Goal: Transaction & Acquisition: Purchase product/service

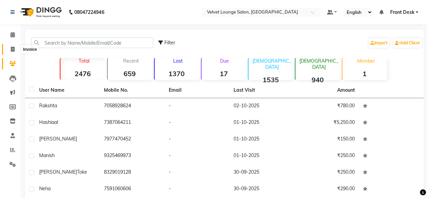
click at [11, 50] on icon at bounding box center [13, 49] width 4 height 5
select select "service"
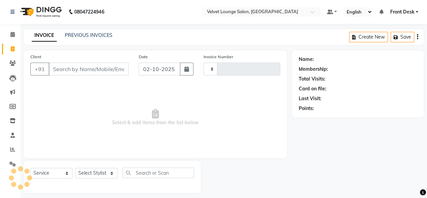
type input "2023"
select select "5962"
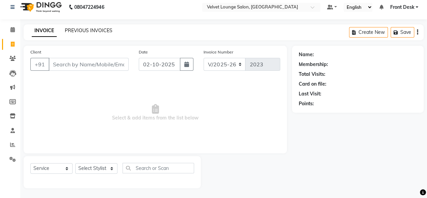
click at [103, 30] on link "PREVIOUS INVOICES" at bounding box center [89, 30] width 48 height 6
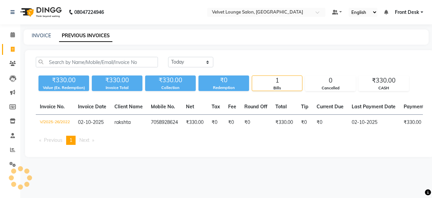
drag, startPoint x: 190, startPoint y: 69, endPoint x: 189, endPoint y: 56, distance: 12.9
click at [189, 56] on div "[DATE] [DATE] Custom Range ₹330.00 Value (Ex. Redemption) ₹330.00 Invoice Total…" at bounding box center [229, 103] width 409 height 107
click at [190, 63] on select "[DATE] [DATE] Custom Range" at bounding box center [190, 62] width 45 height 10
select select "[DATE]"
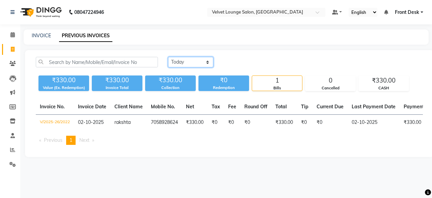
click at [168, 57] on select "[DATE] [DATE] Custom Range" at bounding box center [190, 62] width 45 height 10
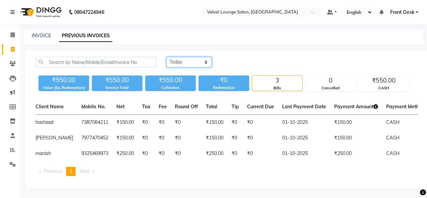
scroll to position [0, 81]
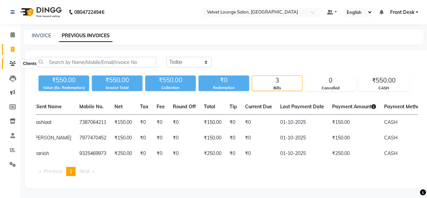
click at [14, 63] on icon at bounding box center [12, 63] width 6 height 5
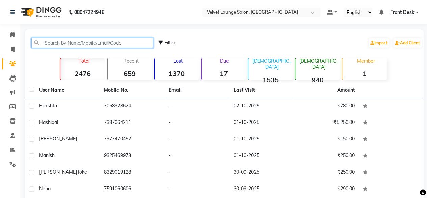
click at [84, 45] on input "text" at bounding box center [92, 42] width 122 height 10
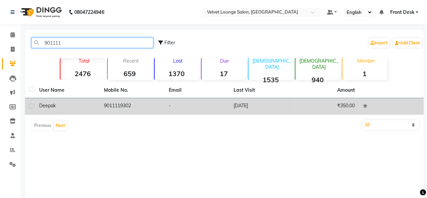
type input "901111"
click at [228, 98] on td "-" at bounding box center [197, 106] width 65 height 17
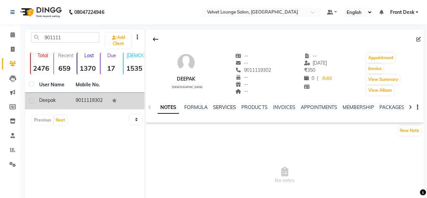
click at [224, 108] on link "SERVICES" at bounding box center [224, 107] width 23 height 6
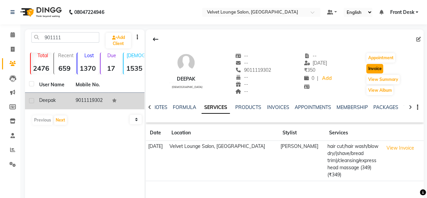
click at [373, 69] on button "Invoice" at bounding box center [374, 68] width 17 height 9
select select "5962"
select select "service"
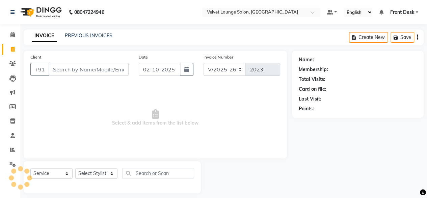
scroll to position [5, 0]
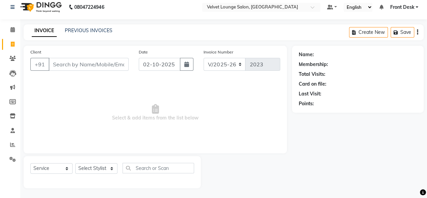
type input "9011119302"
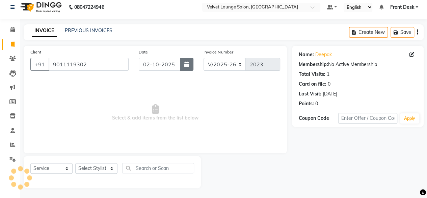
click at [185, 61] on icon "button" at bounding box center [186, 63] width 5 height 5
select select "10"
select select "2025"
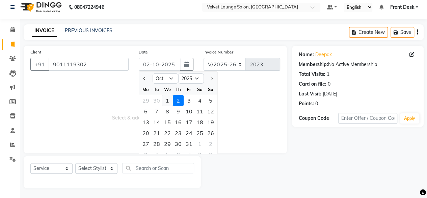
click at [168, 100] on div "1" at bounding box center [167, 100] width 11 height 11
type input "01-10-2025"
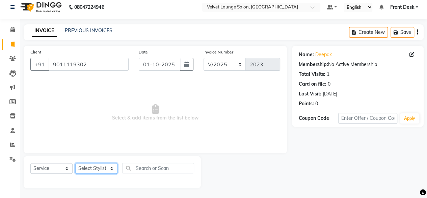
click at [81, 171] on select "Select Stylist [PERSON_NAME] [PERSON_NAME] [PERSON_NAME] Front Desk Jaya jyoti …" at bounding box center [96, 168] width 42 height 10
select select "42846"
click at [75, 163] on select "Select Stylist [PERSON_NAME] [PERSON_NAME] [PERSON_NAME] Front Desk Jaya jyoti …" at bounding box center [96, 168] width 42 height 10
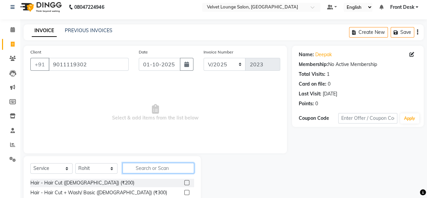
click at [178, 172] on input "text" at bounding box center [159, 167] width 72 height 10
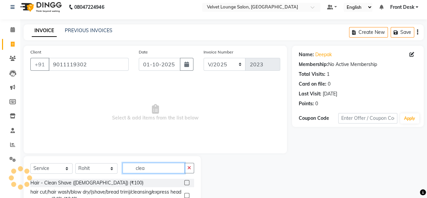
click at [178, 172] on input "clea" at bounding box center [154, 167] width 62 height 10
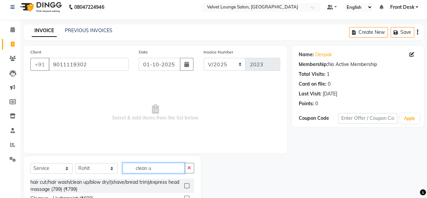
scroll to position [19, 0]
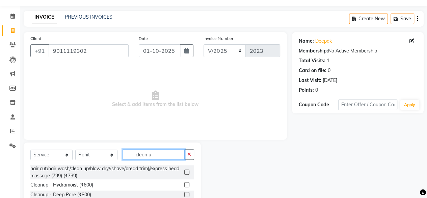
type input "clean u"
click at [186, 185] on label at bounding box center [186, 184] width 5 height 5
click at [186, 185] on input "checkbox" at bounding box center [186, 184] width 4 height 4
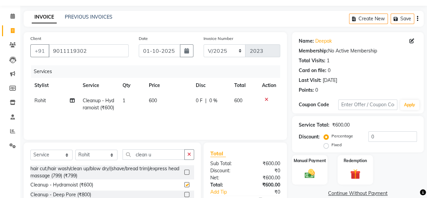
checkbox input "false"
click at [166, 151] on input "clean u" at bounding box center [154, 154] width 62 height 10
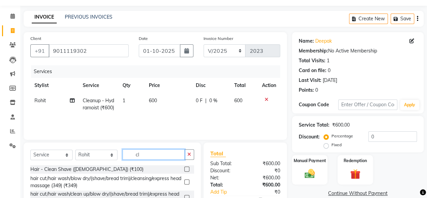
type input "c"
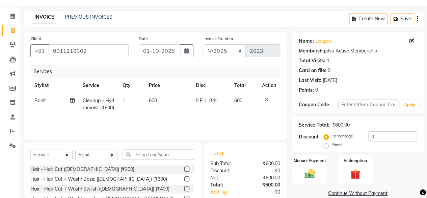
click at [184, 169] on label at bounding box center [186, 168] width 5 height 5
click at [184, 169] on input "checkbox" at bounding box center [186, 169] width 4 height 4
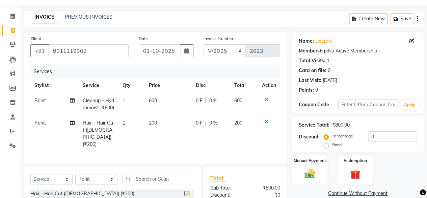
checkbox input "false"
click at [160, 182] on input "text" at bounding box center [159, 178] width 72 height 10
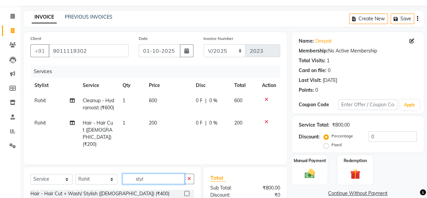
type input "style"
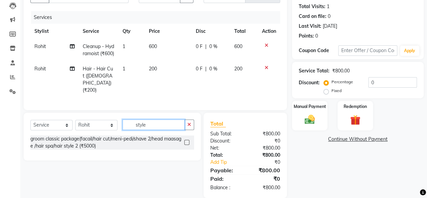
scroll to position [87, 0]
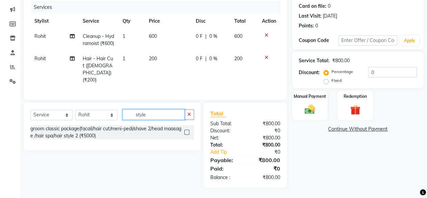
click at [163, 117] on input "style" at bounding box center [154, 114] width 62 height 10
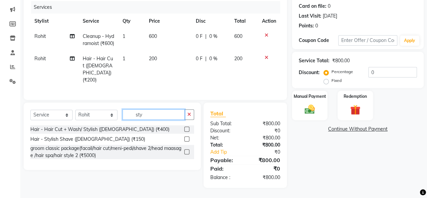
type input "sty"
click at [186, 140] on label at bounding box center [186, 138] width 5 height 5
click at [186, 140] on input "checkbox" at bounding box center [186, 139] width 4 height 4
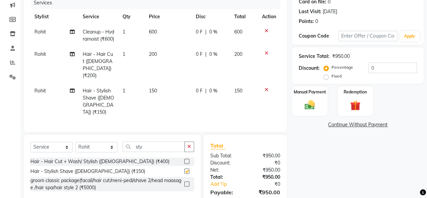
checkbox input "false"
click at [198, 94] on span "0 F" at bounding box center [199, 90] width 7 height 7
select select "42846"
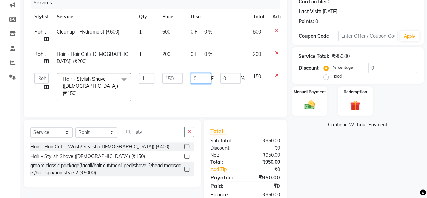
click at [192, 75] on input "0" at bounding box center [201, 78] width 20 height 10
type input "150"
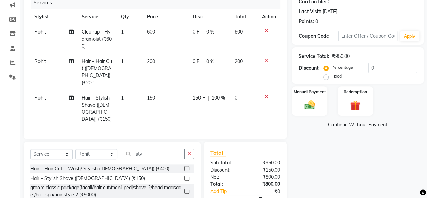
click at [190, 54] on td "0 F | 0 %" at bounding box center [210, 72] width 42 height 36
select select "42846"
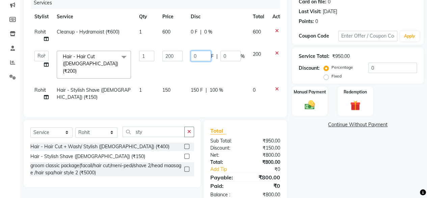
click at [191, 54] on input "0" at bounding box center [201, 56] width 20 height 10
type input "200"
click at [315, 150] on div "Name: Deepak Membership: No Active Membership Total Visits: 1 Card on file: 0 L…" at bounding box center [360, 84] width 137 height 241
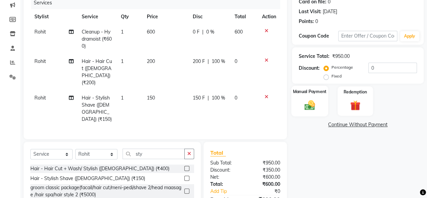
click at [305, 101] on img at bounding box center [309, 105] width 17 height 12
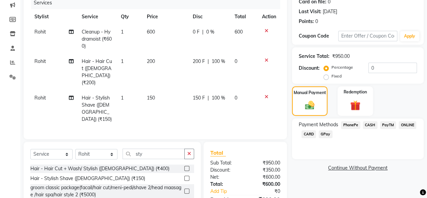
click at [357, 126] on span "PhonePe" at bounding box center [350, 125] width 19 height 8
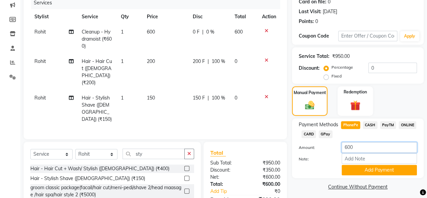
click at [353, 147] on input "600" at bounding box center [379, 147] width 75 height 10
type input "6"
type input "350"
click at [359, 167] on button "Add Payment" at bounding box center [379, 169] width 75 height 10
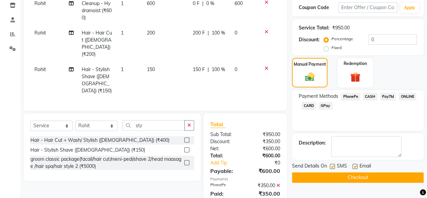
scroll to position [131, 0]
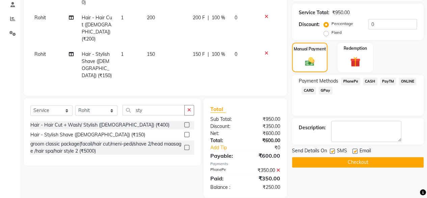
click at [362, 160] on button "Checkout" at bounding box center [358, 162] width 132 height 10
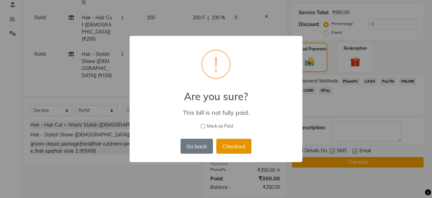
click at [230, 153] on button "Checkout" at bounding box center [234, 145] width 35 height 15
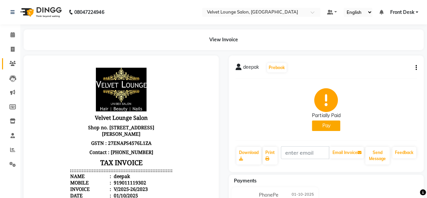
click at [9, 59] on link "Clients" at bounding box center [10, 63] width 16 height 11
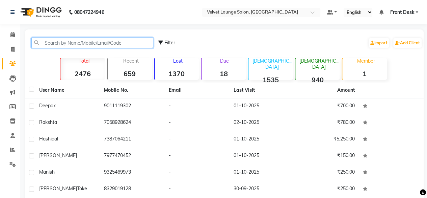
click at [39, 41] on input "text" at bounding box center [92, 42] width 122 height 10
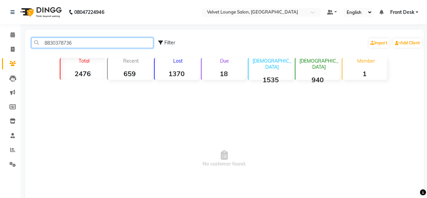
click at [74, 42] on input "8830378736" at bounding box center [92, 42] width 122 height 10
type input "8830378736"
click at [396, 37] on div "Add Client" at bounding box center [408, 42] width 30 height 11
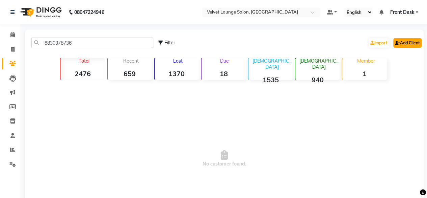
click at [403, 43] on link "Add Client" at bounding box center [407, 42] width 28 height 9
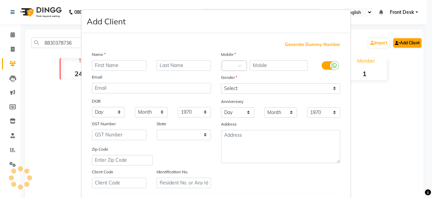
select select "22"
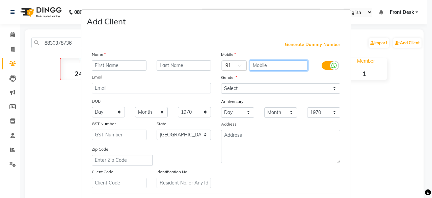
click at [260, 64] on input "text" at bounding box center [279, 65] width 58 height 10
paste input "8830378736"
type input "8830378736"
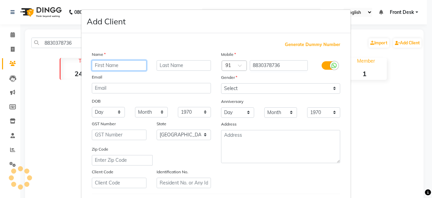
click at [133, 65] on input "text" at bounding box center [119, 65] width 55 height 10
type input "m"
type input "xyz"
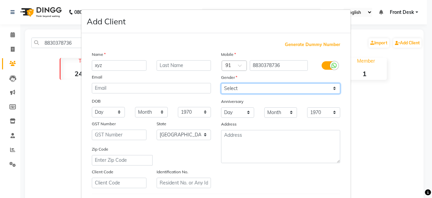
click at [251, 89] on select "Select [DEMOGRAPHIC_DATA] [DEMOGRAPHIC_DATA] Other Prefer Not To Say" at bounding box center [280, 88] width 119 height 10
select select "[DEMOGRAPHIC_DATA]"
click at [221, 83] on select "Select [DEMOGRAPHIC_DATA] [DEMOGRAPHIC_DATA] Other Prefer Not To Say" at bounding box center [280, 88] width 119 height 10
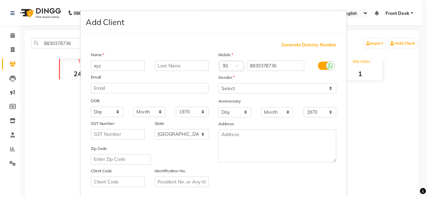
scroll to position [113, 0]
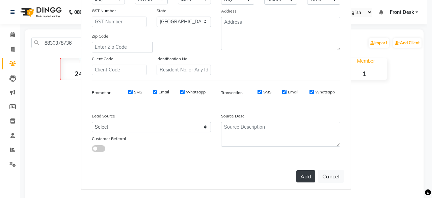
click at [305, 174] on button "Add" at bounding box center [306, 176] width 19 height 12
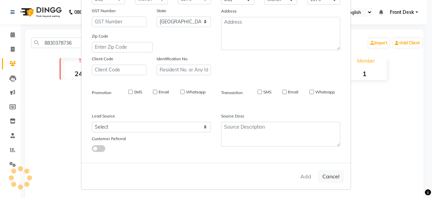
select select
select select "null"
select select
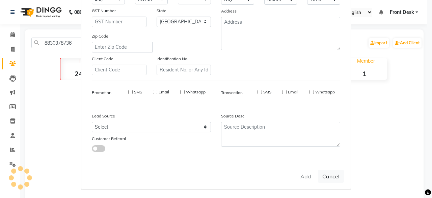
select select
checkbox input "false"
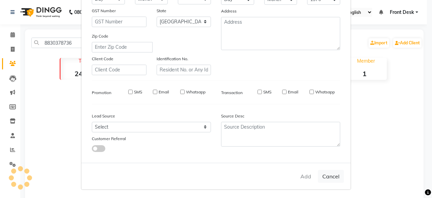
checkbox input "false"
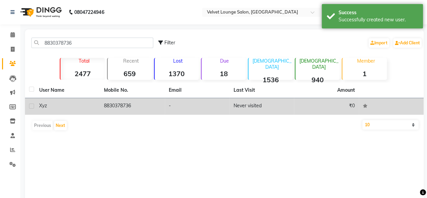
click at [288, 104] on td "Never visited" at bounding box center [261, 106] width 65 height 17
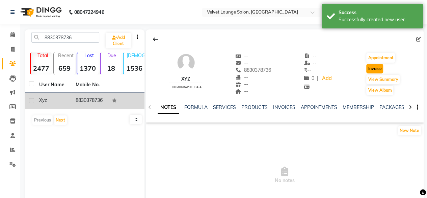
click at [371, 71] on button "Invoice" at bounding box center [374, 68] width 17 height 9
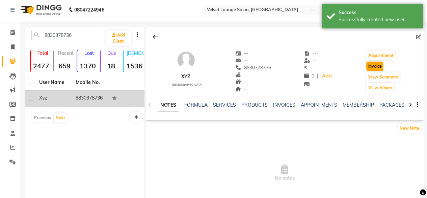
select select "5962"
select select "service"
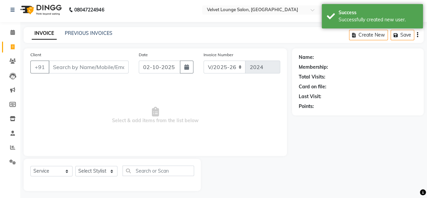
scroll to position [5, 0]
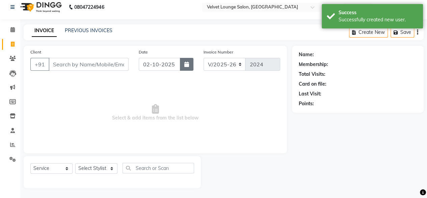
click at [185, 60] on button "button" at bounding box center [187, 64] width 14 height 13
type input "8830378736"
select select "10"
select select "2025"
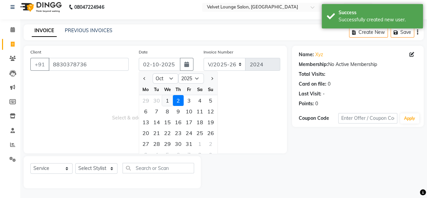
click at [172, 101] on div "1" at bounding box center [167, 100] width 11 height 11
type input "01-10-2025"
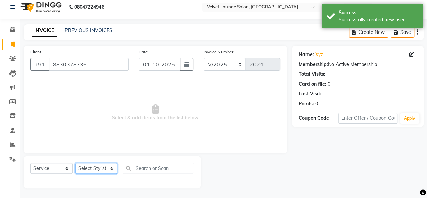
click at [85, 173] on select "Select Stylist [PERSON_NAME] [PERSON_NAME] [PERSON_NAME] Front Desk Jaya jyoti …" at bounding box center [96, 168] width 42 height 10
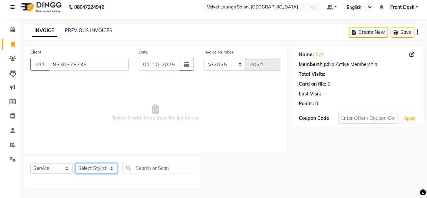
select select "42846"
click at [75, 163] on select "Select Stylist [PERSON_NAME] [PERSON_NAME] [PERSON_NAME] Front Desk Jaya jyoti …" at bounding box center [96, 168] width 42 height 10
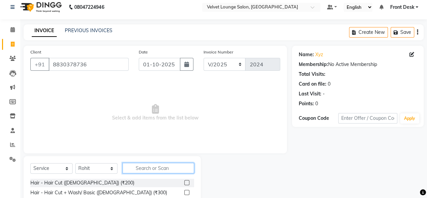
click at [157, 172] on input "text" at bounding box center [159, 167] width 72 height 10
type input "sty"
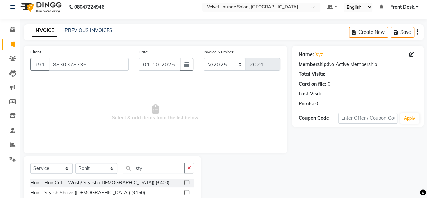
click at [186, 192] on label at bounding box center [186, 191] width 5 height 5
click at [186, 192] on input "checkbox" at bounding box center [186, 192] width 4 height 4
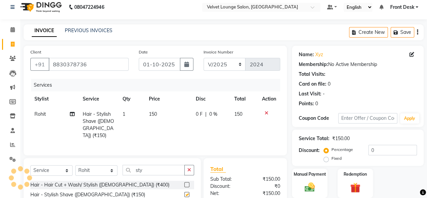
checkbox input "false"
click at [195, 113] on td "0 F | 0 %" at bounding box center [211, 124] width 39 height 36
select select "42846"
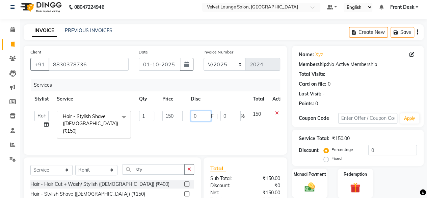
click at [192, 116] on input "0" at bounding box center [201, 115] width 20 height 10
type input "50"
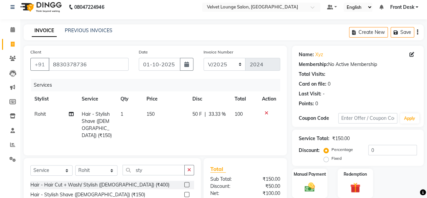
click at [308, 158] on div "Discount: Percentage Fixed 0" at bounding box center [358, 154] width 118 height 18
click at [304, 172] on label "Manual Payment" at bounding box center [310, 173] width 34 height 6
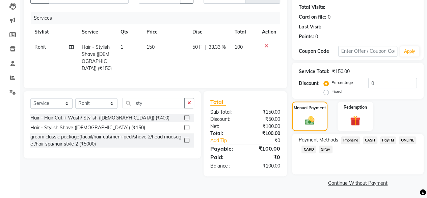
click at [372, 139] on span "CASH" at bounding box center [370, 140] width 15 height 8
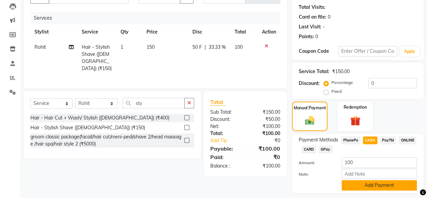
click at [355, 189] on button "Add Payment" at bounding box center [379, 185] width 75 height 10
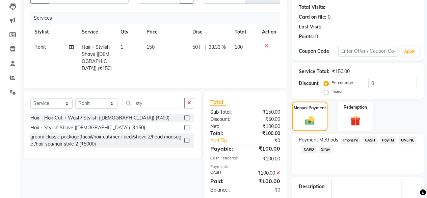
scroll to position [109, 0]
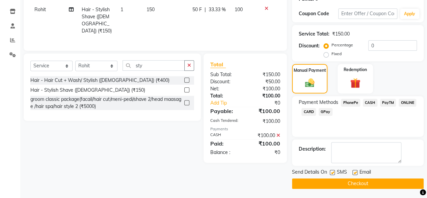
click at [357, 183] on button "Checkout" at bounding box center [358, 183] width 132 height 10
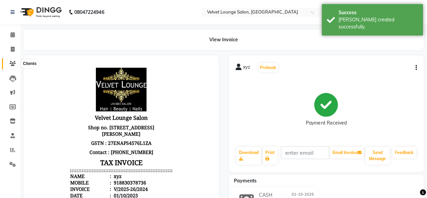
click at [17, 62] on span at bounding box center [13, 64] width 12 height 8
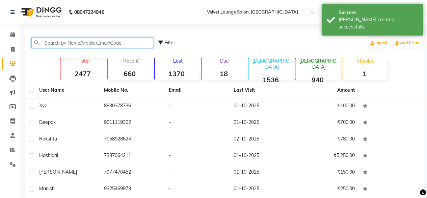
click at [79, 40] on input "text" at bounding box center [92, 42] width 122 height 10
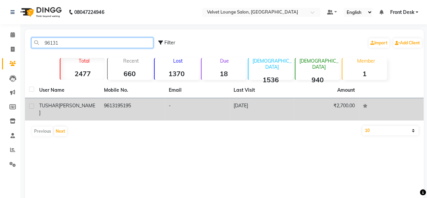
type input "96131"
click at [255, 108] on td "[DATE]" at bounding box center [261, 109] width 65 height 22
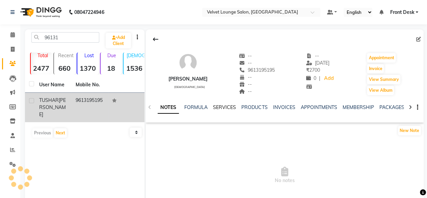
click at [220, 107] on link "SERVICES" at bounding box center [224, 107] width 23 height 6
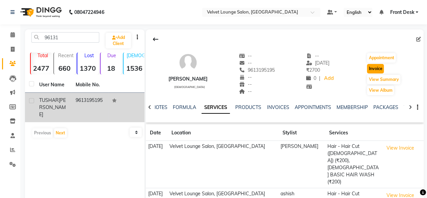
click at [380, 68] on button "Invoice" at bounding box center [375, 68] width 17 height 9
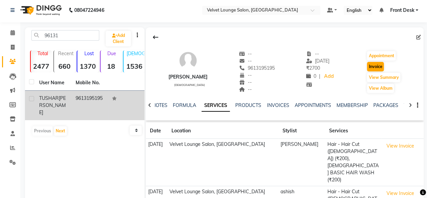
select select "5962"
select select "service"
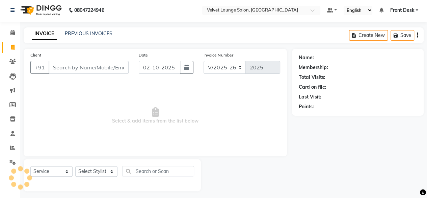
scroll to position [5, 0]
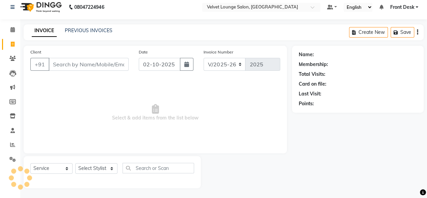
type input "9613195195"
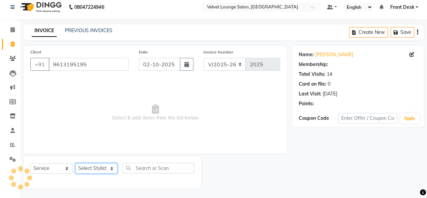
click at [93, 164] on select "Select Stylist [PERSON_NAME] [PERSON_NAME] [PERSON_NAME] Front Desk Jaya jyoti …" at bounding box center [96, 168] width 42 height 10
select select "42846"
click at [75, 163] on select "Select Stylist [PERSON_NAME] [PERSON_NAME] [PERSON_NAME] Front Desk Jaya jyoti …" at bounding box center [96, 168] width 42 height 10
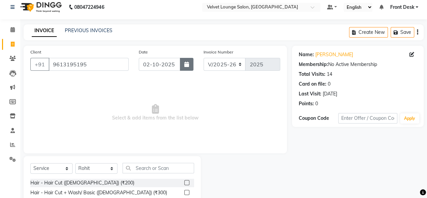
click at [192, 65] on button "button" at bounding box center [187, 64] width 14 height 13
select select "10"
select select "2025"
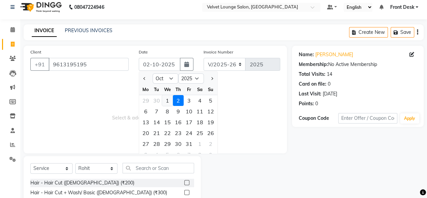
click at [163, 104] on div "1" at bounding box center [167, 100] width 11 height 11
type input "01-10-2025"
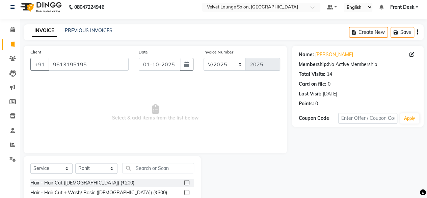
drag, startPoint x: 145, startPoint y: 174, endPoint x: 145, endPoint y: 168, distance: 6.1
click at [145, 168] on div "Select Service Product Membership Package Voucher Prepaid Gift Card Select Styl…" at bounding box center [112, 170] width 164 height 16
click at [145, 168] on input "text" at bounding box center [159, 167] width 72 height 10
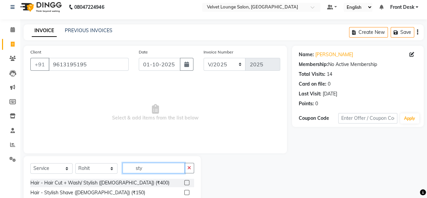
type input "sty"
click at [189, 189] on label at bounding box center [186, 191] width 5 height 5
click at [189, 190] on input "checkbox" at bounding box center [186, 192] width 4 height 4
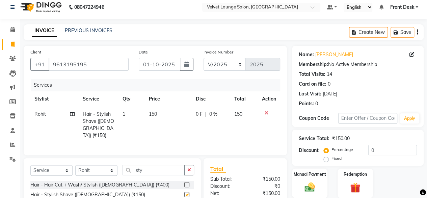
checkbox input "false"
click at [197, 112] on span "0 F" at bounding box center [199, 113] width 7 height 7
select select "42846"
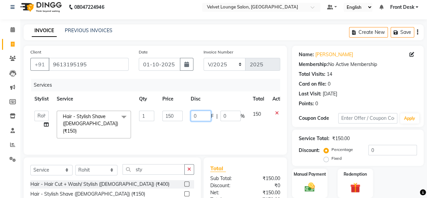
click at [191, 113] on td "0 F | 0 %" at bounding box center [218, 124] width 62 height 36
click at [191, 113] on input "0" at bounding box center [201, 115] width 20 height 10
type input "50"
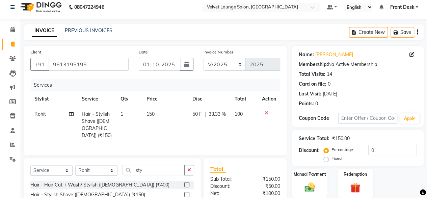
click at [284, 171] on div "Total Sub Total: ₹150.00 Discount: ₹50.00 Net: ₹100.00 Total: ₹100.00 Add Tip ₹…" at bounding box center [245, 200] width 83 height 85
click at [321, 178] on div "Manual Payment" at bounding box center [309, 183] width 37 height 31
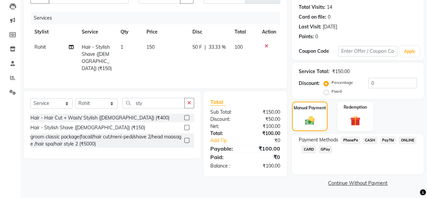
click at [353, 139] on span "PhonePe" at bounding box center [350, 140] width 19 height 8
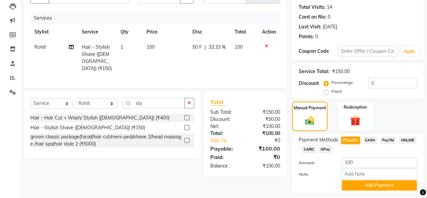
click at [267, 46] on icon at bounding box center [267, 46] width 4 height 5
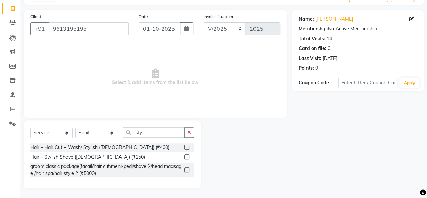
scroll to position [40, 0]
click at [157, 133] on input "sty" at bounding box center [154, 132] width 62 height 10
type input "\"
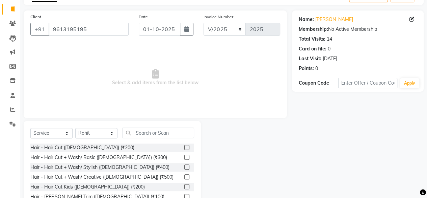
click at [184, 146] on label at bounding box center [186, 147] width 5 height 5
click at [184, 146] on input "checkbox" at bounding box center [186, 147] width 4 height 4
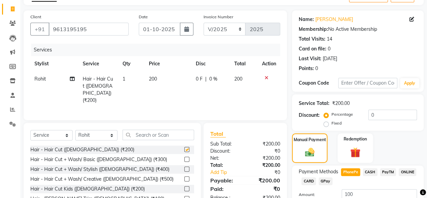
checkbox input "false"
click at [195, 83] on td "0 F | 0 %" at bounding box center [211, 89] width 39 height 36
select select "42846"
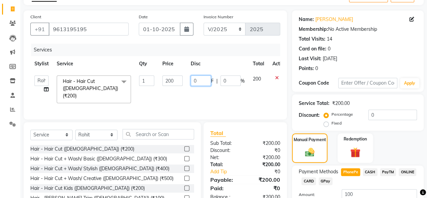
click at [194, 83] on input "0" at bounding box center [201, 80] width 20 height 10
type input "50"
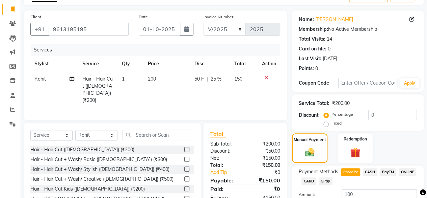
click at [264, 135] on div "Total Sub Total: ₹200.00 Discount: ₹50.00 Net: ₹150.00 Total: ₹150.00 Add Tip ₹…" at bounding box center [245, 165] width 70 height 72
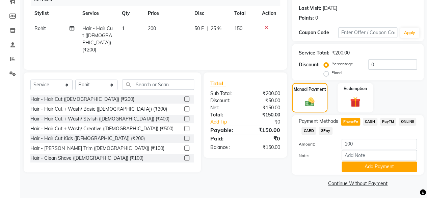
click at [353, 121] on span "PhonePe" at bounding box center [350, 122] width 19 height 8
type input "150"
click at [359, 165] on button "Add Payment" at bounding box center [379, 166] width 75 height 10
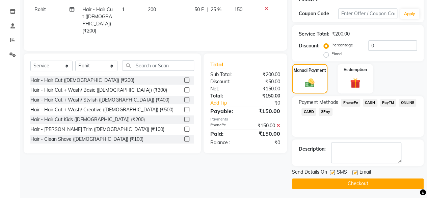
scroll to position [109, 0]
click at [386, 181] on button "Checkout" at bounding box center [358, 183] width 132 height 10
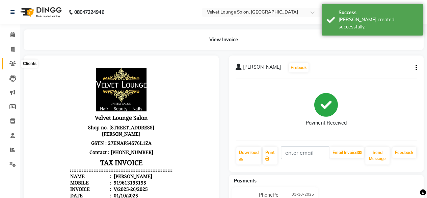
click at [12, 65] on icon at bounding box center [12, 63] width 6 height 5
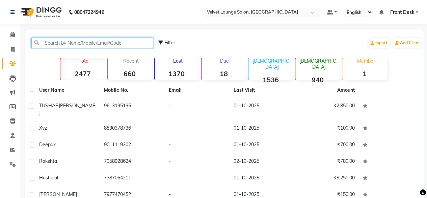
click at [92, 42] on input "text" at bounding box center [92, 42] width 122 height 10
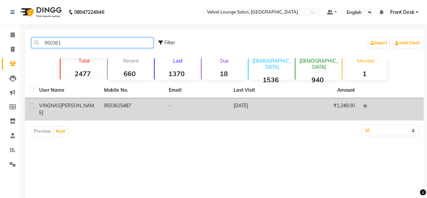
type input "950361"
click at [231, 108] on td "[DATE]" at bounding box center [261, 109] width 65 height 22
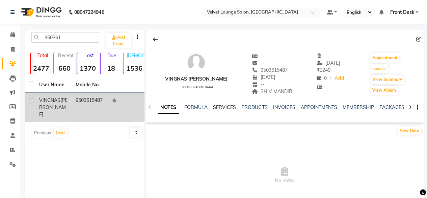
click at [229, 106] on link "SERVICES" at bounding box center [224, 107] width 23 height 6
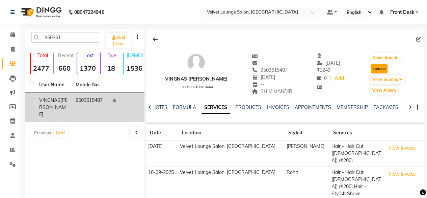
click at [374, 71] on button "Invoice" at bounding box center [379, 68] width 17 height 9
select select "5962"
select select "service"
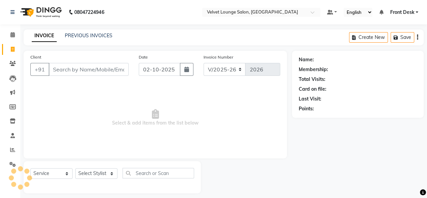
scroll to position [5, 0]
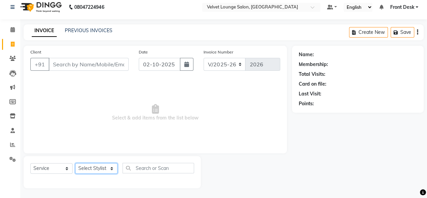
click at [103, 166] on select "Select Stylist" at bounding box center [96, 168] width 42 height 10
type input "9503615487"
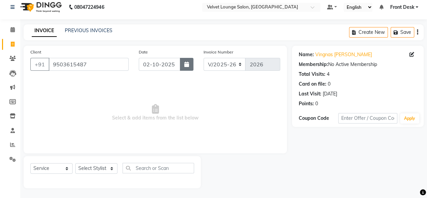
click at [192, 60] on button "button" at bounding box center [187, 64] width 14 height 13
select select "10"
select select "2025"
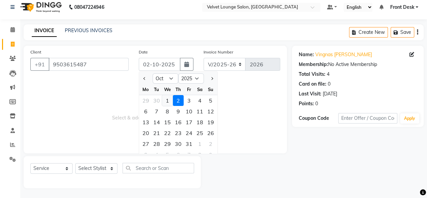
click at [167, 99] on div "1" at bounding box center [167, 100] width 11 height 11
type input "01-10-2025"
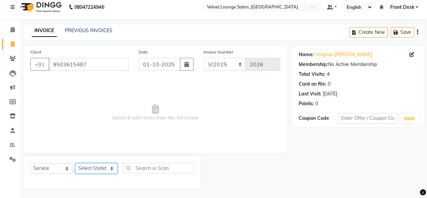
click at [95, 169] on select "Select Stylist [PERSON_NAME] [PERSON_NAME] [PERSON_NAME] Front Desk Jaya jyoti …" at bounding box center [96, 168] width 42 height 10
select select "42846"
click at [75, 163] on select "Select Stylist [PERSON_NAME] [PERSON_NAME] [PERSON_NAME] Front Desk Jaya jyoti …" at bounding box center [96, 168] width 42 height 10
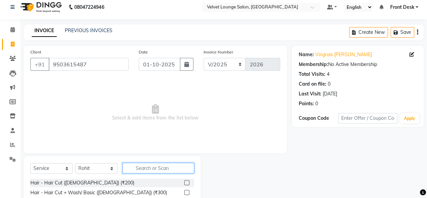
click at [152, 168] on input "text" at bounding box center [159, 167] width 72 height 10
click at [184, 181] on label at bounding box center [186, 182] width 5 height 5
click at [184, 181] on input "checkbox" at bounding box center [186, 182] width 4 height 4
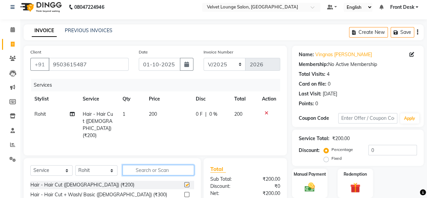
checkbox input "false"
click at [153, 171] on input "text" at bounding box center [159, 169] width 72 height 10
type input "sty"
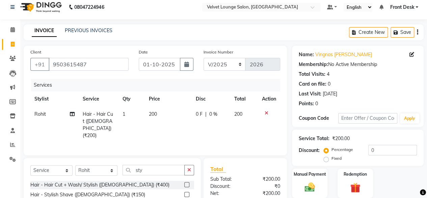
click at [187, 193] on label at bounding box center [186, 194] width 5 height 5
click at [187, 193] on input "checkbox" at bounding box center [186, 194] width 4 height 4
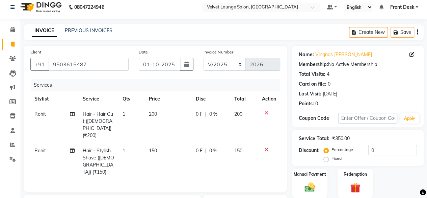
checkbox input "false"
click at [194, 144] on td "0 F | 0 %" at bounding box center [211, 161] width 39 height 36
select select "42846"
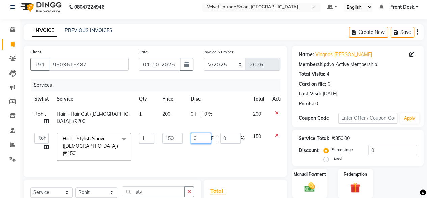
click at [195, 141] on input "0" at bounding box center [201, 138] width 20 height 10
type input "50"
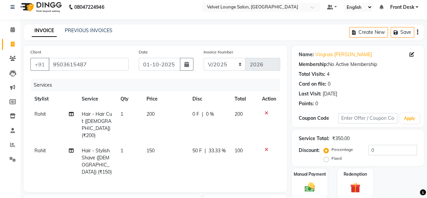
click at [188, 113] on td "0 F | 0 %" at bounding box center [209, 124] width 42 height 36
select select "42846"
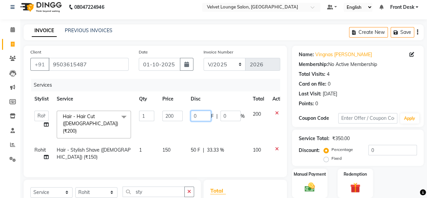
click at [195, 116] on input "0" at bounding box center [201, 115] width 20 height 10
type input "50"
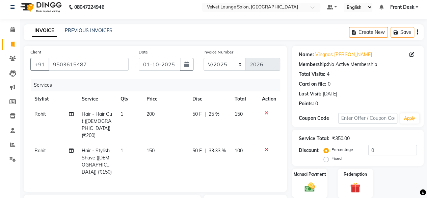
click at [285, 161] on div "Client [PHONE_NUMBER] Date [DATE] Invoice Number V/2025 V/[PHONE_NUMBER] Servic…" at bounding box center [155, 119] width 263 height 146
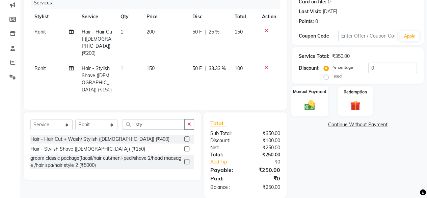
click at [311, 107] on img at bounding box center [309, 105] width 17 height 12
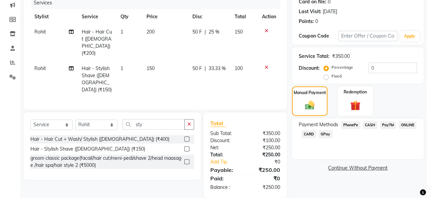
click at [357, 124] on span "PhonePe" at bounding box center [350, 125] width 19 height 8
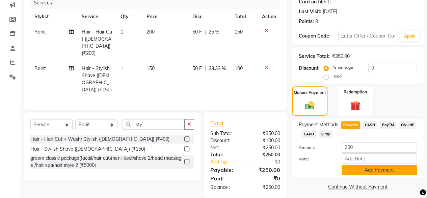
click at [365, 169] on button "Add Payment" at bounding box center [379, 169] width 75 height 10
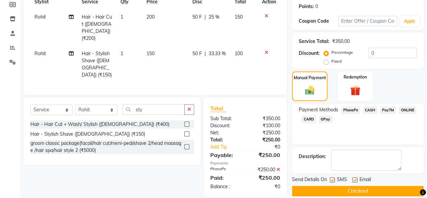
scroll to position [109, 0]
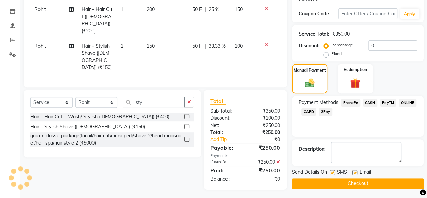
click at [370, 182] on button "Checkout" at bounding box center [358, 183] width 132 height 10
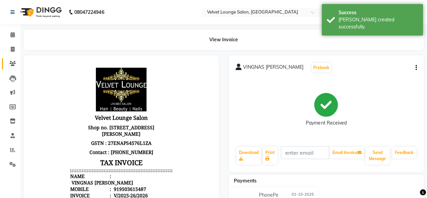
click at [12, 59] on link "Clients" at bounding box center [10, 63] width 16 height 11
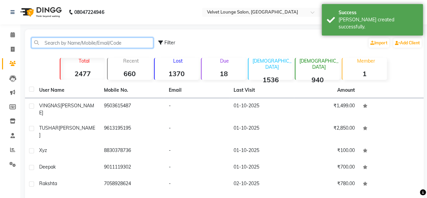
click at [54, 41] on input "text" at bounding box center [92, 42] width 122 height 10
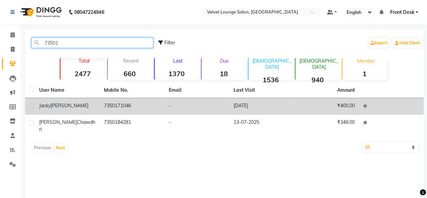
type input "73501"
click at [245, 108] on td "[DATE]" at bounding box center [261, 106] width 65 height 17
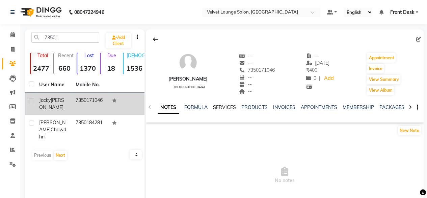
click at [225, 105] on link "SERVICES" at bounding box center [224, 107] width 23 height 6
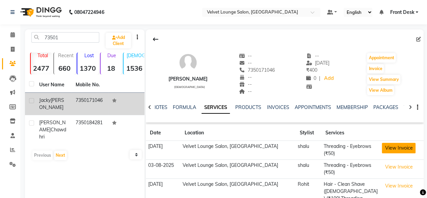
click at [388, 150] on button "View Invoice" at bounding box center [399, 148] width 34 height 10
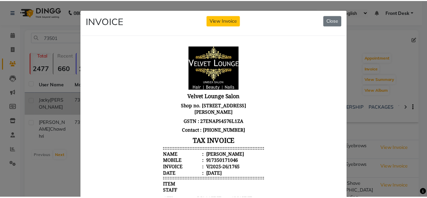
scroll to position [118, 0]
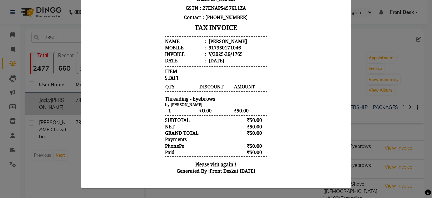
click at [368, 14] on ngb-modal-window "INVOICE View Invoice Close" at bounding box center [216, 99] width 432 height 198
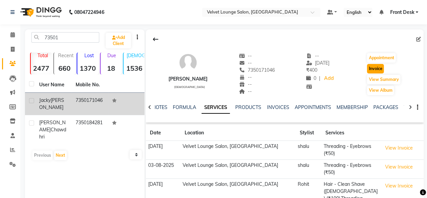
click at [376, 66] on button "Invoice" at bounding box center [375, 68] width 17 height 9
select select "service"
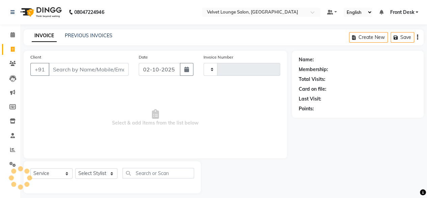
type input "2027"
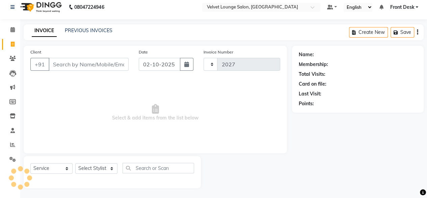
select select "5962"
type input "7350171046"
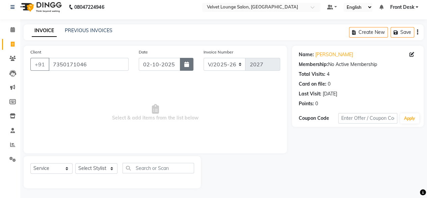
click at [187, 65] on icon "button" at bounding box center [186, 63] width 5 height 5
select select "10"
select select "2025"
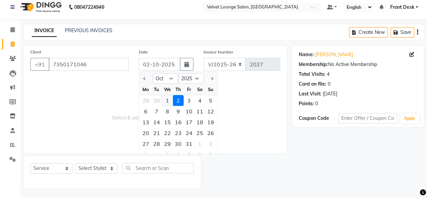
click at [167, 98] on div "1" at bounding box center [167, 100] width 11 height 11
type input "01-10-2025"
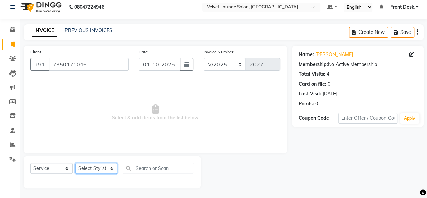
click at [86, 171] on select "Select Stylist [PERSON_NAME] [PERSON_NAME] [PERSON_NAME] Front Desk Jaya jyoti …" at bounding box center [96, 168] width 42 height 10
select select "42845"
click at [75, 163] on select "Select Stylist [PERSON_NAME] [PERSON_NAME] [PERSON_NAME] Front Desk Jaya jyoti …" at bounding box center [96, 168] width 42 height 10
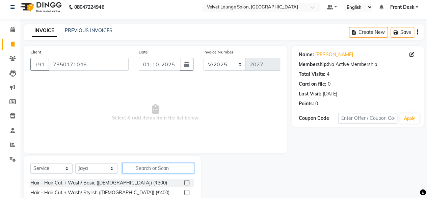
click at [167, 168] on input "text" at bounding box center [159, 167] width 72 height 10
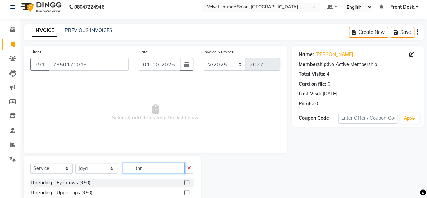
type input "thr"
click at [184, 183] on label at bounding box center [186, 182] width 5 height 5
click at [184, 183] on input "checkbox" at bounding box center [186, 182] width 4 height 4
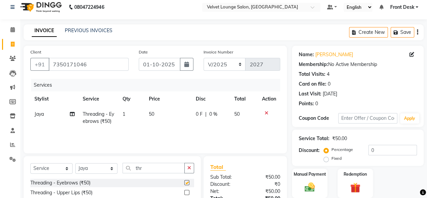
checkbox input "false"
click at [320, 189] on div "Manual Payment" at bounding box center [309, 183] width 37 height 31
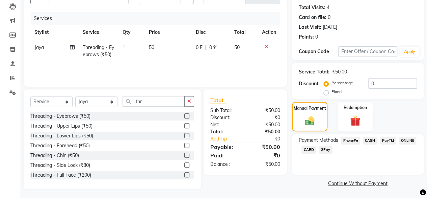
scroll to position [73, 0]
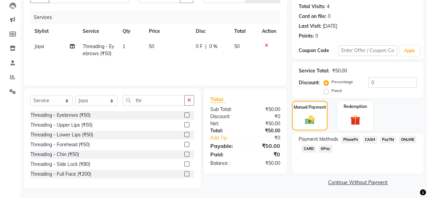
click at [348, 139] on span "PhonePe" at bounding box center [350, 139] width 19 height 8
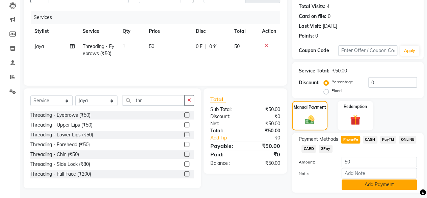
click at [370, 185] on button "Add Payment" at bounding box center [379, 184] width 75 height 10
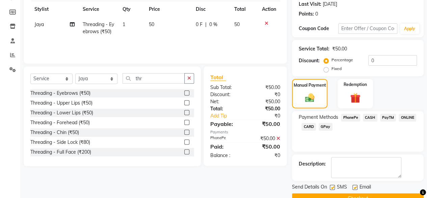
scroll to position [109, 0]
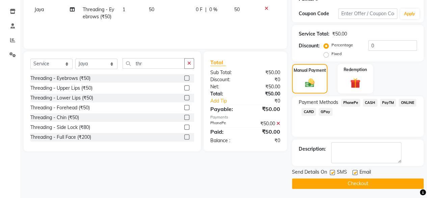
click at [368, 181] on button "Checkout" at bounding box center [358, 183] width 132 height 10
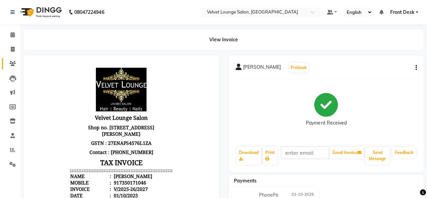
click at [13, 58] on link "Clients" at bounding box center [10, 63] width 16 height 11
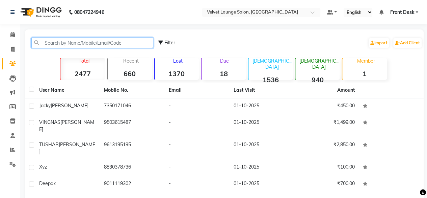
click at [121, 44] on input "text" at bounding box center [92, 42] width 122 height 10
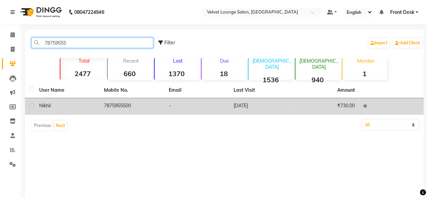
type input "78759555"
click at [283, 104] on td "[DATE]" at bounding box center [261, 106] width 65 height 17
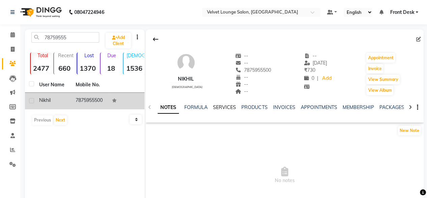
click at [231, 105] on link "SERVICES" at bounding box center [224, 107] width 23 height 6
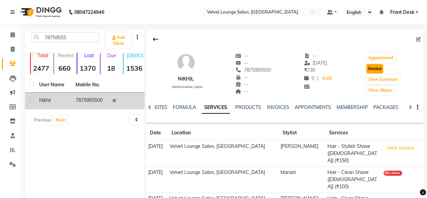
click at [376, 70] on button "Invoice" at bounding box center [374, 68] width 17 height 9
select select "service"
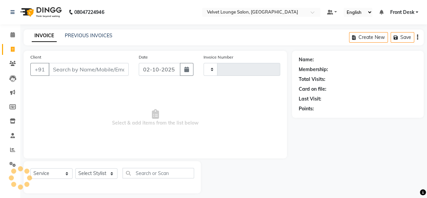
type input "2028"
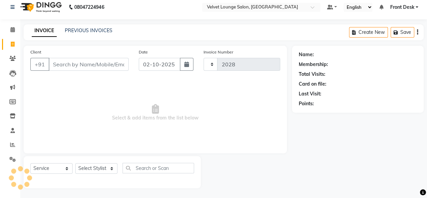
select select "5962"
type input "7875955500"
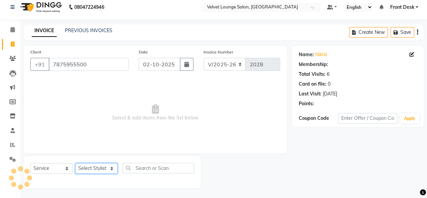
click at [101, 170] on select "Select Stylist [PERSON_NAME] [PERSON_NAME] [PERSON_NAME] Front Desk Jaya jyoti …" at bounding box center [96, 168] width 42 height 10
select select "42846"
click at [75, 163] on select "Select Stylist [PERSON_NAME] [PERSON_NAME] [PERSON_NAME] Front Desk Jaya jyoti …" at bounding box center [96, 168] width 42 height 10
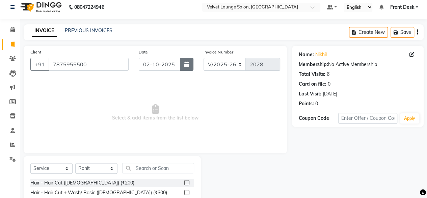
click at [190, 67] on button "button" at bounding box center [187, 64] width 14 height 13
select select "10"
select select "2025"
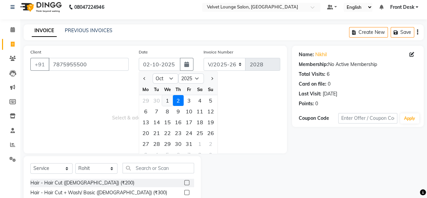
click at [166, 100] on div "1" at bounding box center [167, 100] width 11 height 11
type input "01-10-2025"
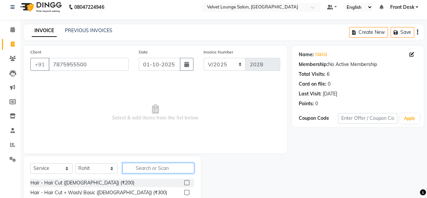
click at [139, 168] on input "text" at bounding box center [159, 167] width 72 height 10
type input "sty"
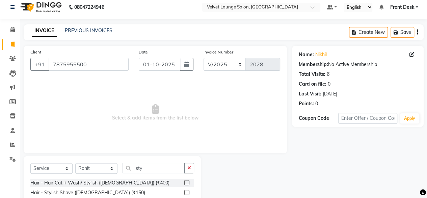
click at [187, 192] on label at bounding box center [186, 191] width 5 height 5
click at [187, 192] on input "checkbox" at bounding box center [186, 192] width 4 height 4
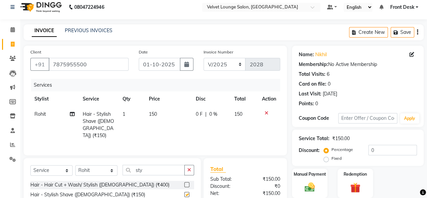
checkbox input "false"
click at [195, 111] on td "0 F | 0 %" at bounding box center [211, 124] width 39 height 36
select select "42846"
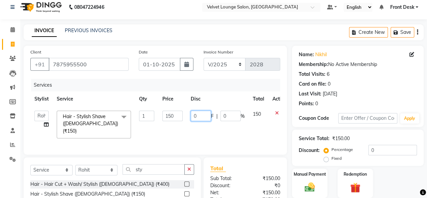
click at [195, 112] on input "0" at bounding box center [201, 115] width 20 height 10
type input "50"
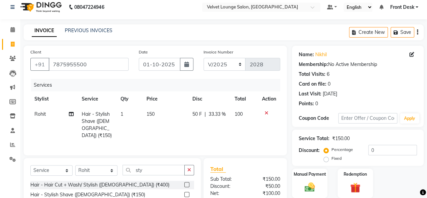
click at [295, 159] on div "Service Total: ₹150.00 Discount: Percentage Fixed 0" at bounding box center [358, 147] width 132 height 36
click at [300, 185] on div "Manual Payment" at bounding box center [309, 183] width 37 height 31
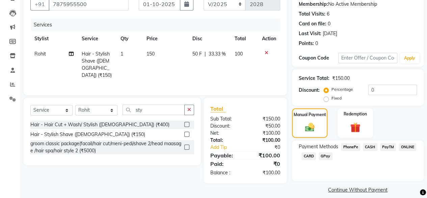
scroll to position [72, 0]
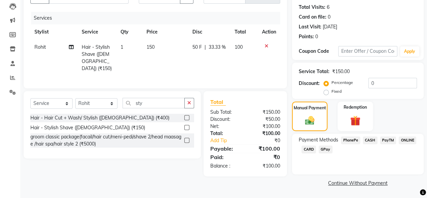
click at [370, 137] on span "CASH" at bounding box center [370, 140] width 15 height 8
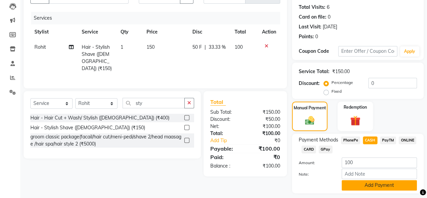
click at [374, 187] on button "Add Payment" at bounding box center [379, 185] width 75 height 10
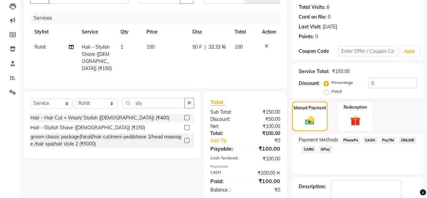
scroll to position [109, 0]
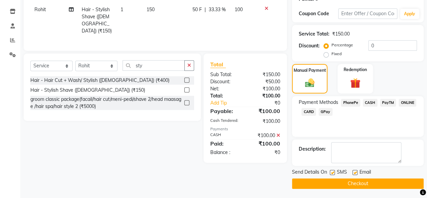
click at [368, 181] on button "Checkout" at bounding box center [358, 183] width 132 height 10
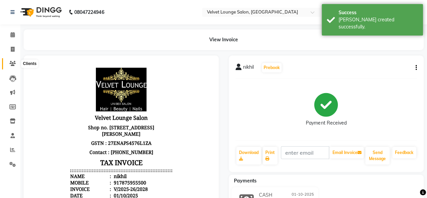
click at [17, 63] on span at bounding box center [13, 64] width 12 height 8
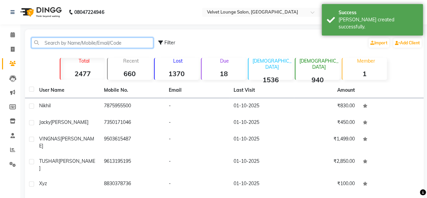
click at [62, 41] on input "text" at bounding box center [92, 42] width 122 height 10
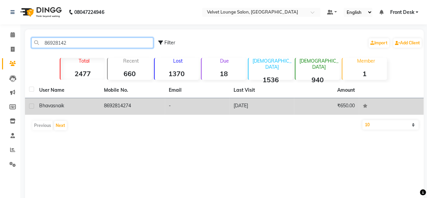
type input "86928142"
click at [245, 112] on td "[DATE]" at bounding box center [261, 106] width 65 height 17
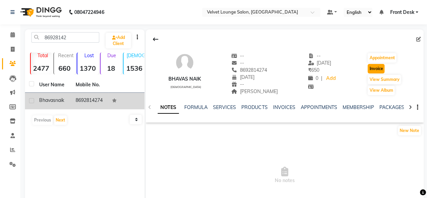
click at [377, 66] on button "Invoice" at bounding box center [376, 68] width 17 height 9
select select "5962"
select select "service"
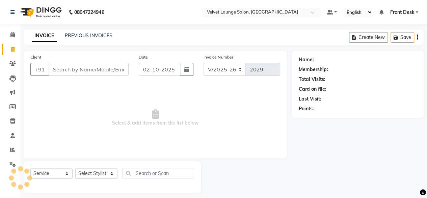
scroll to position [5, 0]
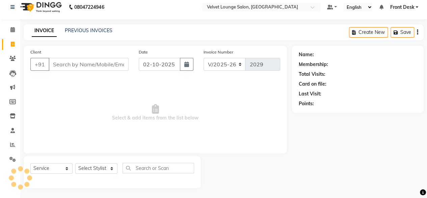
type input "8692814274"
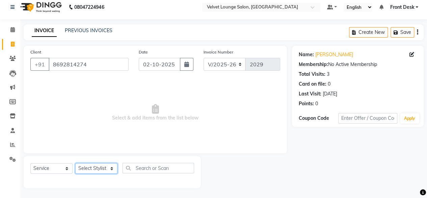
click at [94, 167] on select "Select Stylist [PERSON_NAME] [PERSON_NAME] [PERSON_NAME] Front Desk Jaya jyoti …" at bounding box center [96, 168] width 42 height 10
select select "42846"
click at [75, 163] on select "Select Stylist [PERSON_NAME] [PERSON_NAME] [PERSON_NAME] Front Desk Jaya jyoti …" at bounding box center [96, 168] width 42 height 10
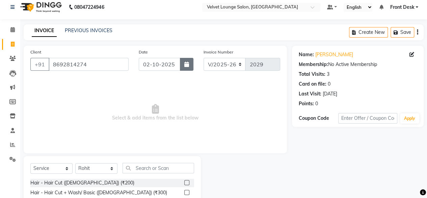
click at [184, 65] on icon "button" at bounding box center [186, 63] width 5 height 5
select select "10"
select select "2025"
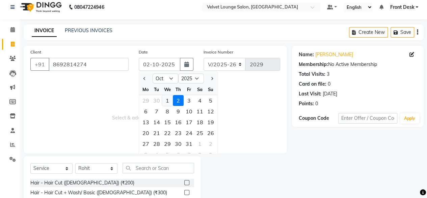
click at [172, 102] on div "1" at bounding box center [167, 100] width 11 height 11
type input "01-10-2025"
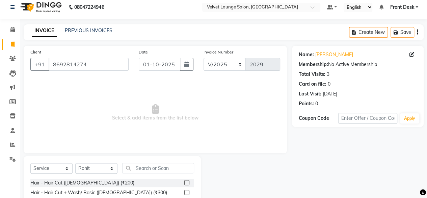
click at [184, 181] on label at bounding box center [186, 182] width 5 height 5
click at [184, 181] on input "checkbox" at bounding box center [186, 182] width 4 height 4
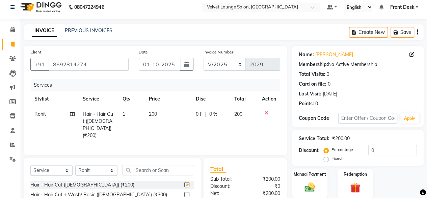
checkbox input "false"
click at [161, 168] on input "text" at bounding box center [159, 169] width 72 height 10
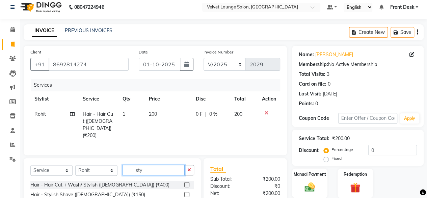
type input "sty"
click at [187, 192] on label at bounding box center [186, 194] width 5 height 5
click at [187, 192] on input "checkbox" at bounding box center [186, 194] width 4 height 4
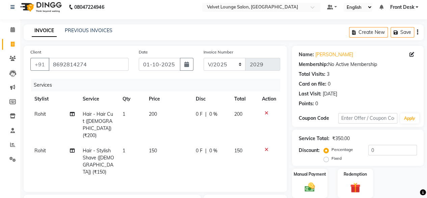
checkbox input "false"
click at [194, 143] on td "0 F | 0 %" at bounding box center [211, 161] width 39 height 36
select select "42846"
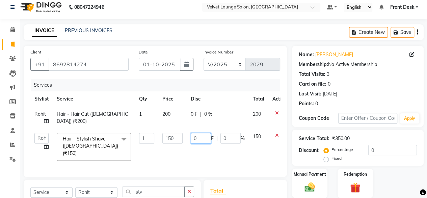
click at [193, 140] on input "0" at bounding box center [201, 138] width 20 height 10
type input "50"
click at [192, 101] on th "Disc" at bounding box center [218, 98] width 62 height 15
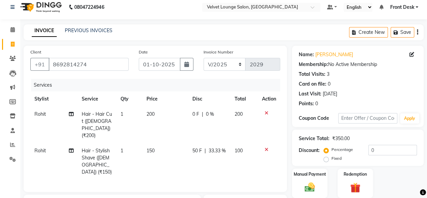
click at [193, 112] on span "0 F" at bounding box center [196, 113] width 7 height 7
select select "42846"
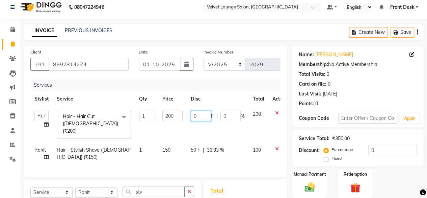
click at [193, 112] on input "0" at bounding box center [201, 115] width 20 height 10
type input "50"
click at [290, 171] on div "Manual Payment Redemption" at bounding box center [358, 182] width 142 height 29
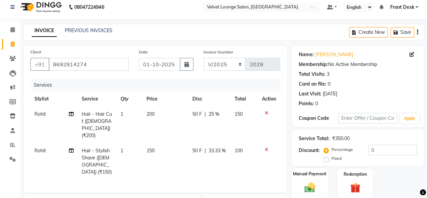
click at [307, 176] on label "Manual Payment" at bounding box center [310, 173] width 34 height 6
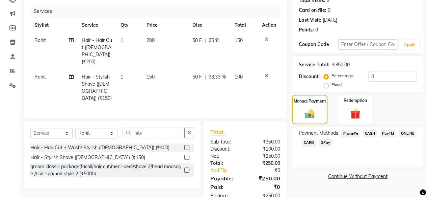
scroll to position [87, 0]
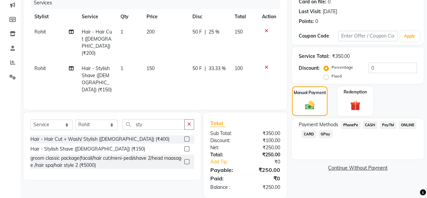
click at [371, 123] on span "CASH" at bounding box center [370, 125] width 15 height 8
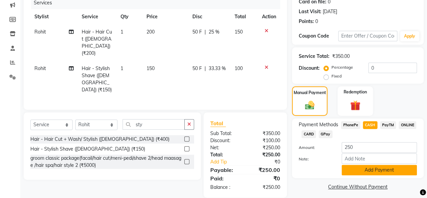
click at [360, 170] on button "Add Payment" at bounding box center [379, 169] width 75 height 10
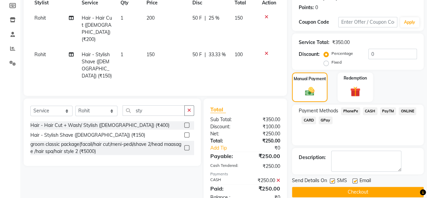
scroll to position [111, 0]
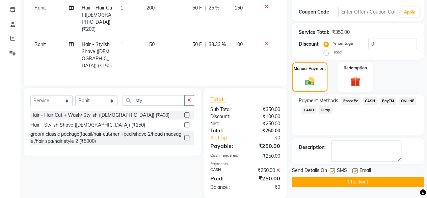
click at [353, 183] on button "Checkout" at bounding box center [358, 181] width 132 height 10
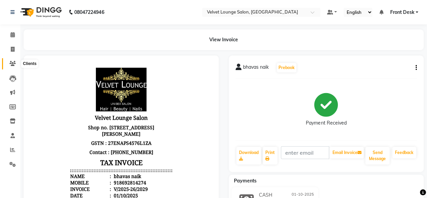
click at [7, 66] on span at bounding box center [13, 64] width 12 height 8
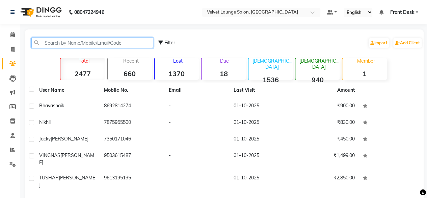
click at [70, 37] on input "text" at bounding box center [92, 42] width 122 height 10
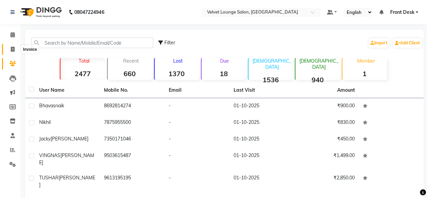
click at [14, 50] on icon at bounding box center [13, 49] width 4 height 5
select select "service"
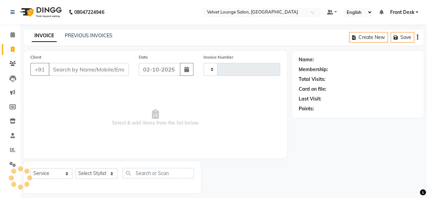
type input "2030"
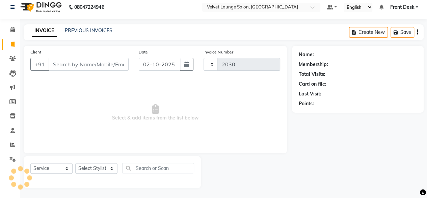
select select "5962"
click at [83, 28] on link "PREVIOUS INVOICES" at bounding box center [89, 30] width 48 height 6
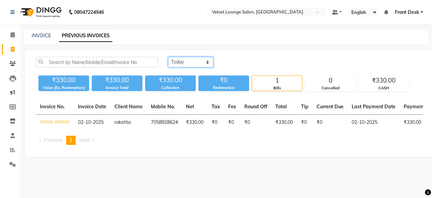
click at [193, 57] on select "[DATE] [DATE] Custom Range" at bounding box center [190, 62] width 45 height 10
select select "[DATE]"
click at [168, 57] on select "[DATE] [DATE] Custom Range" at bounding box center [190, 62] width 45 height 10
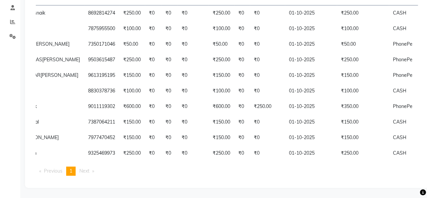
scroll to position [0, 108]
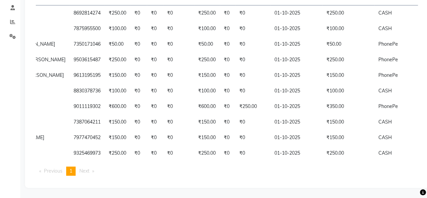
click at [427, 23] on div "[DATE] [DATE] Custom Range ₹2,050.00 Value (Ex. Redemption) ₹2,050.00 Invoice T…" at bounding box center [227, 54] width 404 height 265
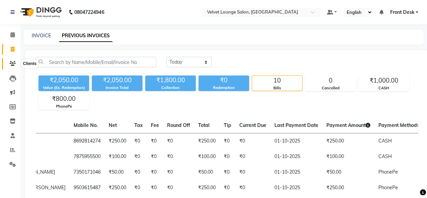
click at [8, 64] on span at bounding box center [13, 64] width 12 height 8
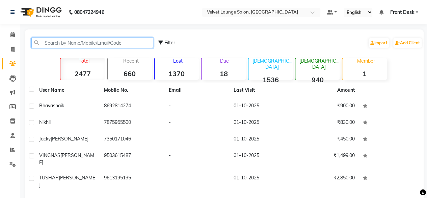
click at [53, 44] on input "text" at bounding box center [92, 42] width 122 height 10
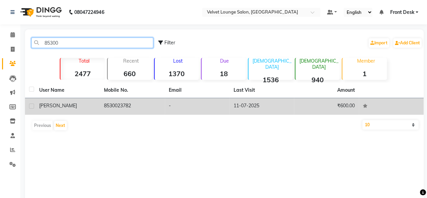
type input "85300"
click at [203, 111] on td "-" at bounding box center [197, 106] width 65 height 17
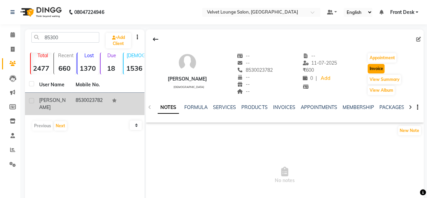
click at [371, 67] on button "Invoice" at bounding box center [376, 68] width 17 height 9
select select "5962"
select select "service"
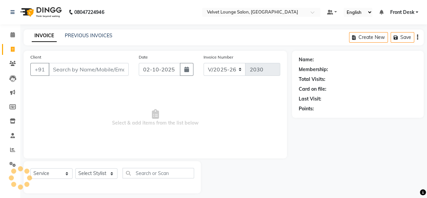
scroll to position [5, 0]
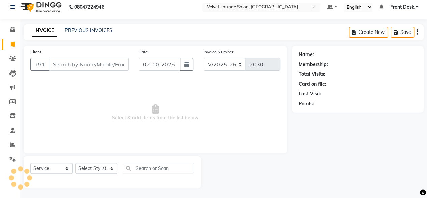
type input "8530023782"
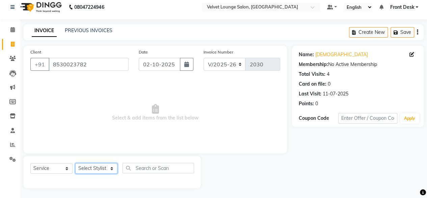
click at [100, 163] on select "Select Stylist [PERSON_NAME] [PERSON_NAME] [PERSON_NAME] Front Desk Jaya jyoti …" at bounding box center [96, 168] width 42 height 10
select select "42846"
click at [75, 163] on select "Select Stylist [PERSON_NAME] [PERSON_NAME] [PERSON_NAME] Front Desk Jaya jyoti …" at bounding box center [96, 168] width 42 height 10
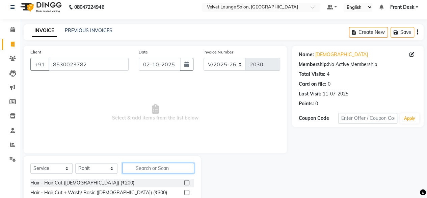
click at [166, 171] on input "text" at bounding box center [159, 167] width 72 height 10
click at [184, 182] on label at bounding box center [186, 182] width 5 height 5
click at [184, 182] on input "checkbox" at bounding box center [186, 182] width 4 height 4
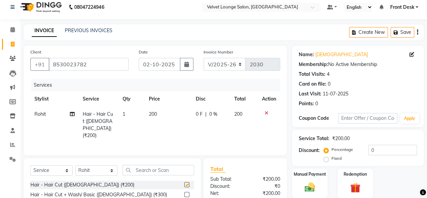
checkbox input "false"
click at [196, 113] on span "0 F" at bounding box center [199, 113] width 7 height 7
select select "42846"
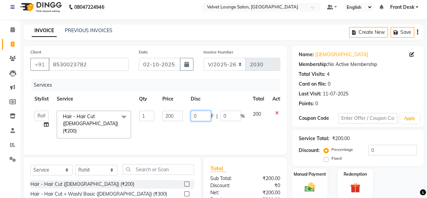
click at [194, 115] on input "0" at bounding box center [201, 115] width 20 height 10
type input "50"
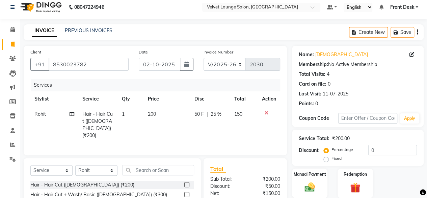
click at [316, 161] on div "Discount: Percentage Fixed 0" at bounding box center [358, 154] width 118 height 18
click at [313, 182] on img at bounding box center [309, 187] width 17 height 12
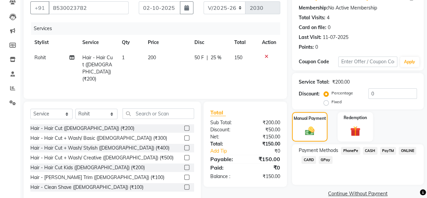
scroll to position [73, 0]
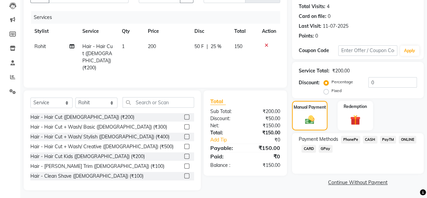
click at [353, 135] on span "PhonePe" at bounding box center [350, 139] width 19 height 8
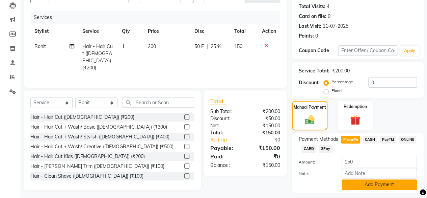
click at [370, 181] on button "Add Payment" at bounding box center [379, 184] width 75 height 10
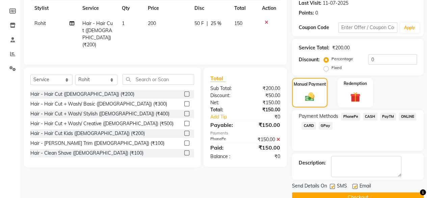
scroll to position [109, 0]
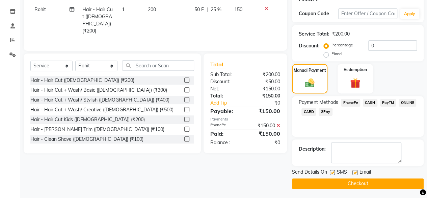
click at [363, 186] on button "Checkout" at bounding box center [358, 183] width 132 height 10
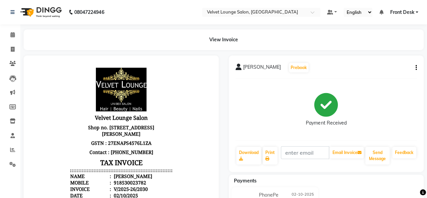
click at [363, 186] on div "Payments PhonePe [DATE] ₹150.00 Added on [DATE]" at bounding box center [326, 199] width 195 height 50
click at [11, 50] on icon at bounding box center [13, 49] width 4 height 5
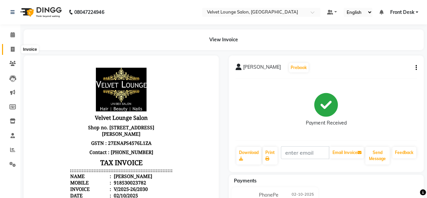
select select "service"
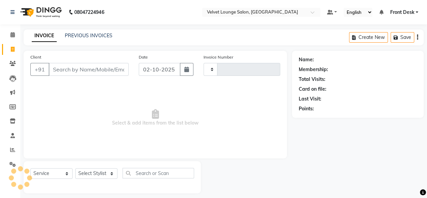
scroll to position [5, 0]
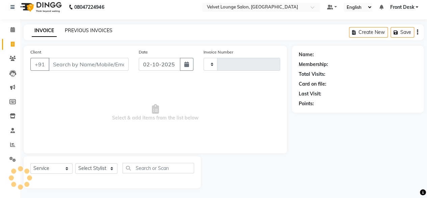
type input "2031"
select select "5962"
click at [104, 29] on link "PREVIOUS INVOICES" at bounding box center [89, 30] width 48 height 6
